Goal: Register for event/course

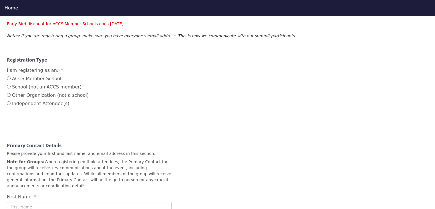
scroll to position [86, 0]
click at [3, 78] on div "2025 Regional Summit - [GEOGRAPHIC_DATA] ([GEOGRAPHIC_DATA]) [GEOGRAPHIC_DATA] …" at bounding box center [217, 136] width 435 height 292
click at [8, 78] on input "ACCS Member School" at bounding box center [9, 78] width 4 height 4
radio input "true"
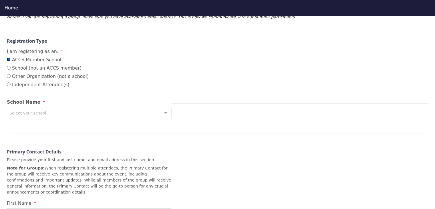
scroll to position [114, 0]
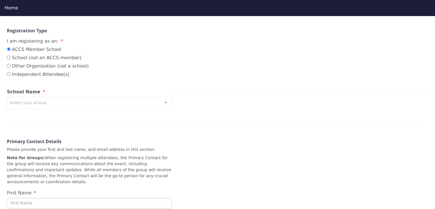
click at [43, 102] on div "Select your school." at bounding box center [89, 103] width 165 height 12
type input "v"
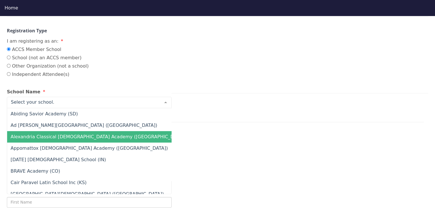
type input "w"
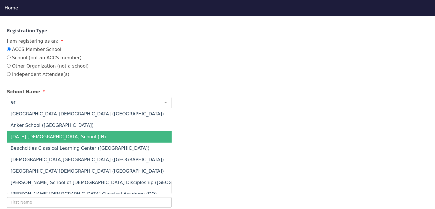
type input "e"
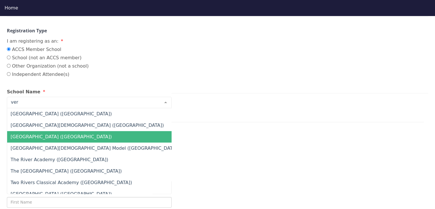
type input "veri"
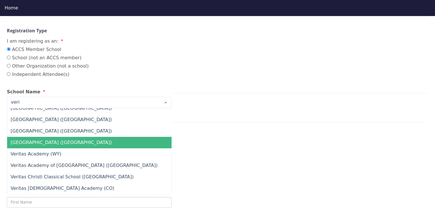
scroll to position [57, 0]
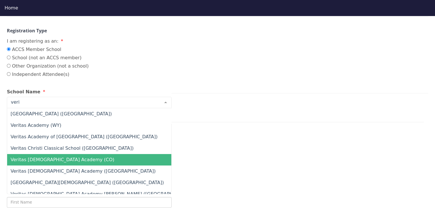
click at [56, 158] on span "Veritas [DEMOGRAPHIC_DATA] Academy (CO)" at bounding box center [63, 159] width 104 height 5
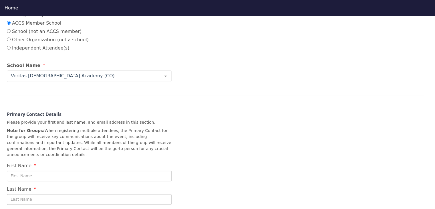
scroll to position [172, 0]
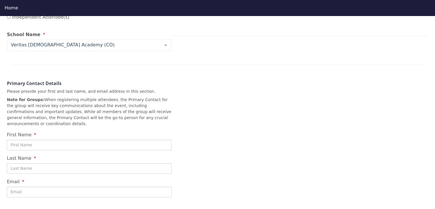
click at [63, 141] on input "First Name" at bounding box center [89, 145] width 165 height 11
type input "Bo"
type input "Hutches"
type input "[EMAIL_ADDRESS][DOMAIN_NAME]"
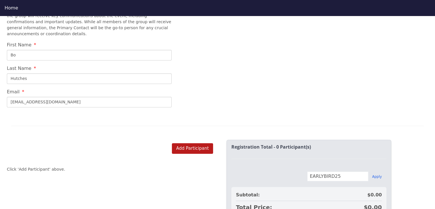
scroll to position [286, 0]
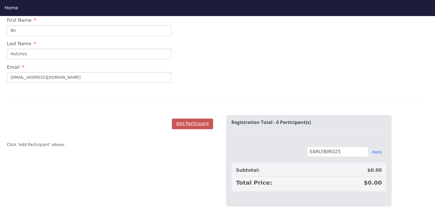
click at [182, 118] on button "Add Participant" at bounding box center [192, 123] width 41 height 11
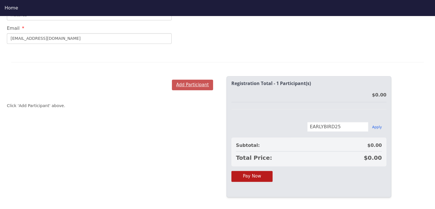
scroll to position [327, 0]
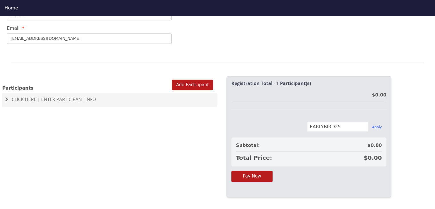
click at [48, 96] on span "Click Here | Enter Participant Info" at bounding box center [54, 99] width 84 height 6
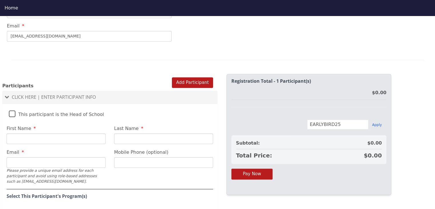
click at [37, 133] on input "First Name" at bounding box center [56, 138] width 99 height 11
click at [10, 107] on label "This participant is the Head of School" at bounding box center [56, 113] width 95 height 12
click at [0, 0] on input "This participant is the Head of School" at bounding box center [0, 0] width 0 height 0
click at [21, 133] on input "First Name" at bounding box center [56, 138] width 99 height 11
type input "Bo"
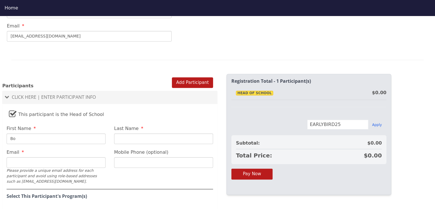
type input "Hutches"
type input "[EMAIL_ADDRESS][DOMAIN_NAME]"
type input "[PHONE_NUMBER]"
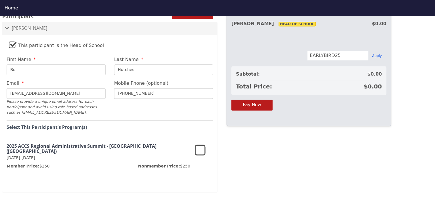
scroll to position [399, 0]
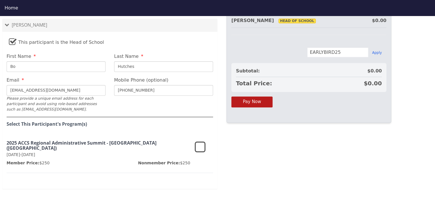
click at [197, 140] on icon at bounding box center [200, 147] width 11 height 14
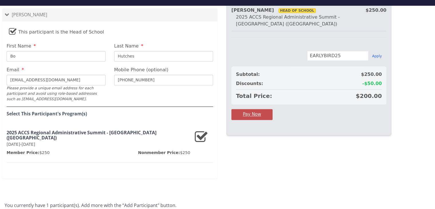
scroll to position [16, 0]
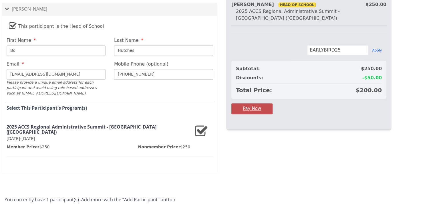
click at [258, 103] on button "Pay Now" at bounding box center [251, 108] width 41 height 11
